Goal: Task Accomplishment & Management: Manage account settings

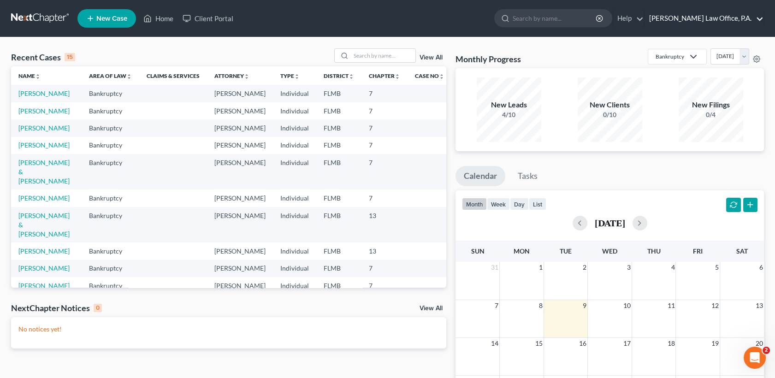
click at [760, 20] on link "[PERSON_NAME] Law Office, P.A." at bounding box center [704, 18] width 119 height 17
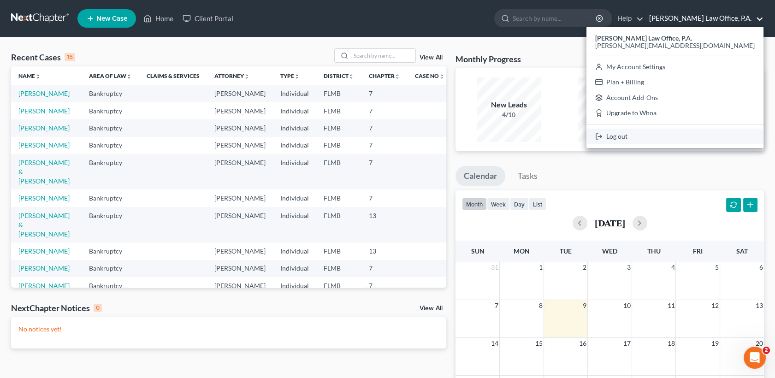
click at [691, 133] on link "Log out" at bounding box center [675, 137] width 177 height 16
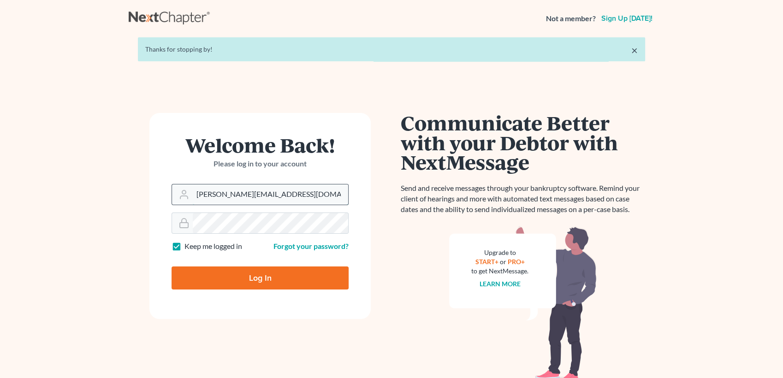
click at [303, 192] on input "[PERSON_NAME][EMAIL_ADDRESS][DOMAIN_NAME]" at bounding box center [270, 194] width 155 height 20
type input "[EMAIL_ADDRESS][DOMAIN_NAME]"
click at [262, 269] on input "Log In" at bounding box center [260, 278] width 177 height 23
type input "Thinking..."
